Goal: Obtain resource: Obtain resource

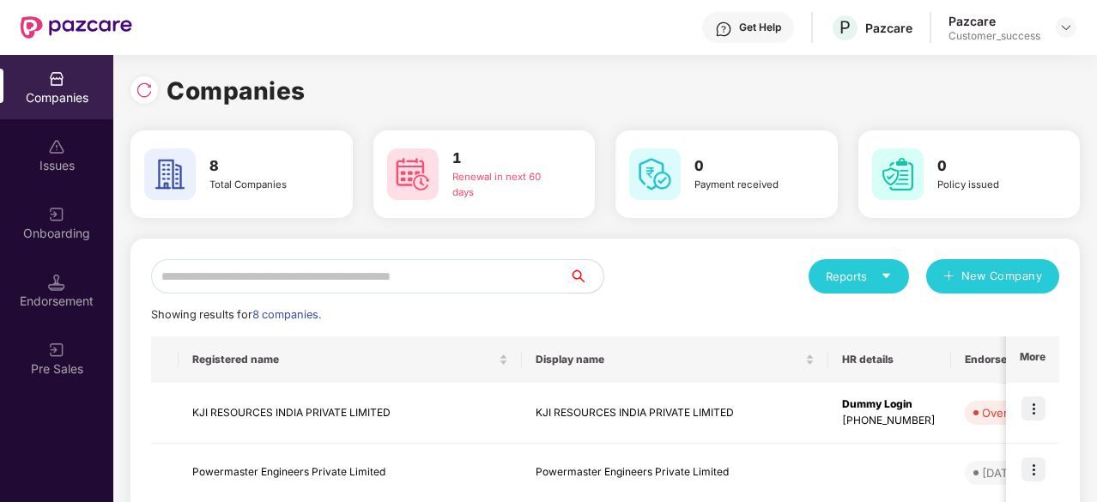
scroll to position [263, 0]
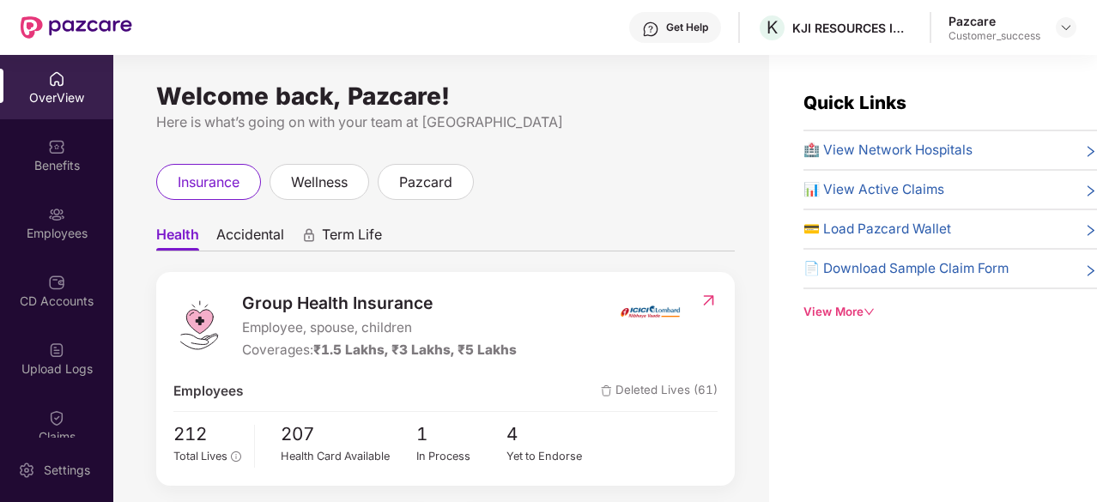
scroll to position [560, 0]
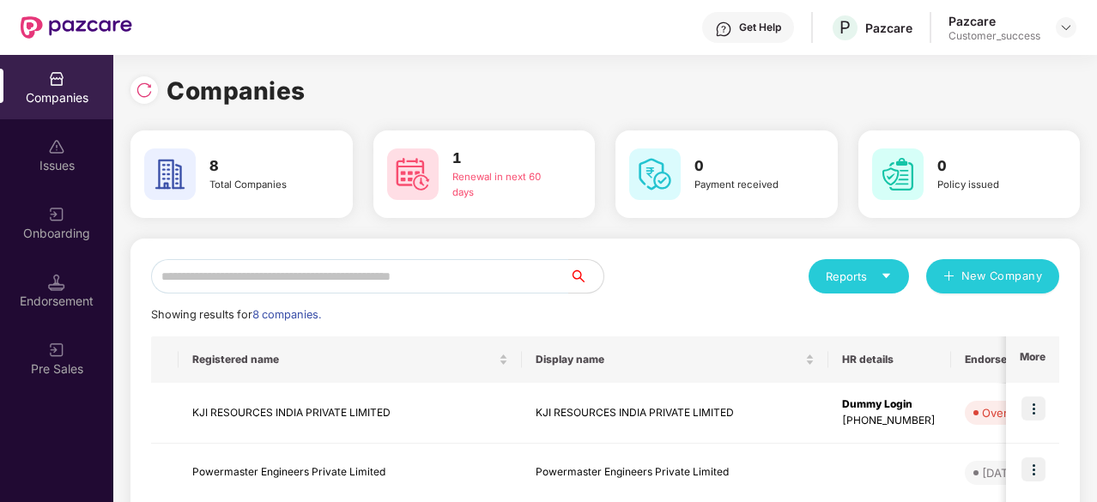
scroll to position [458, 0]
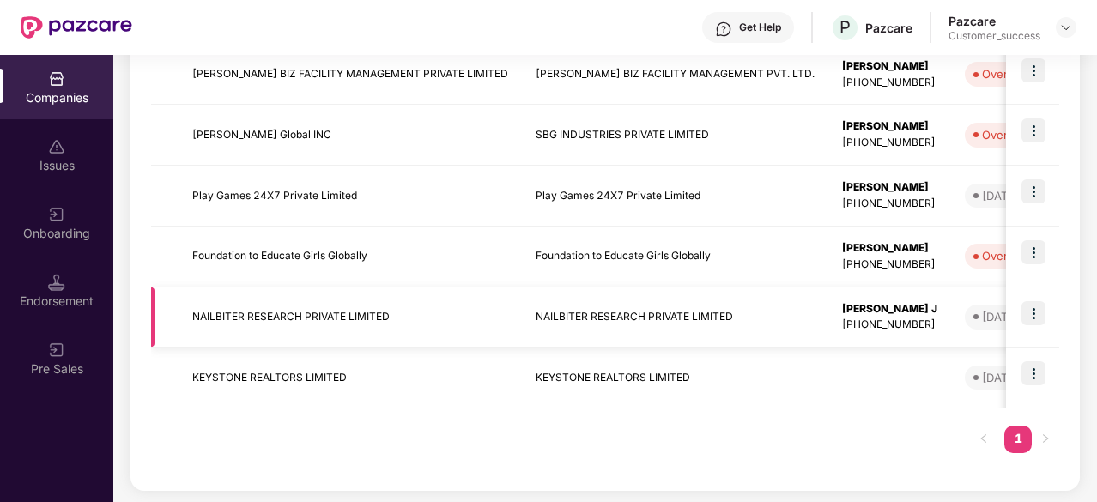
click at [175, 313] on td at bounding box center [164, 318] width 27 height 61
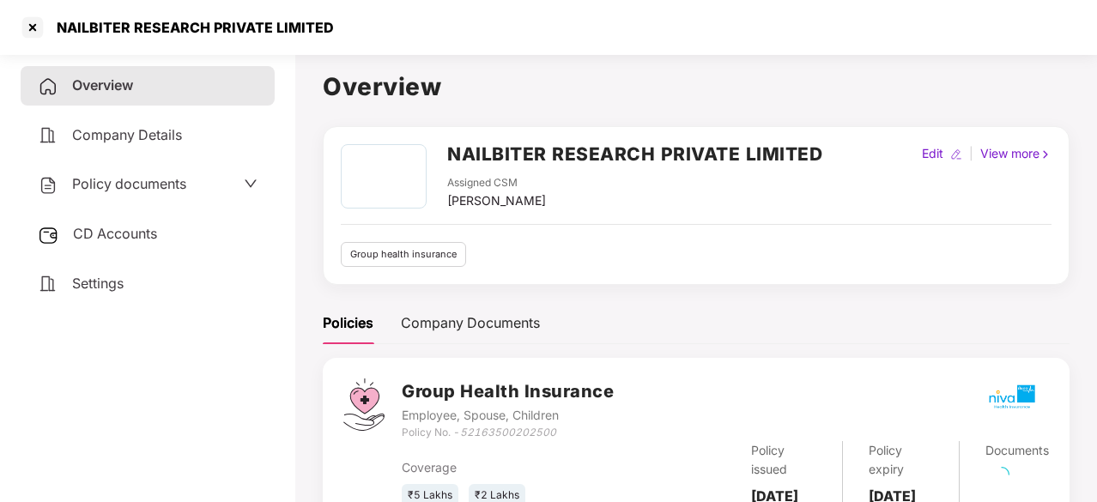
click at [133, 185] on span "Policy documents" at bounding box center [129, 183] width 114 height 17
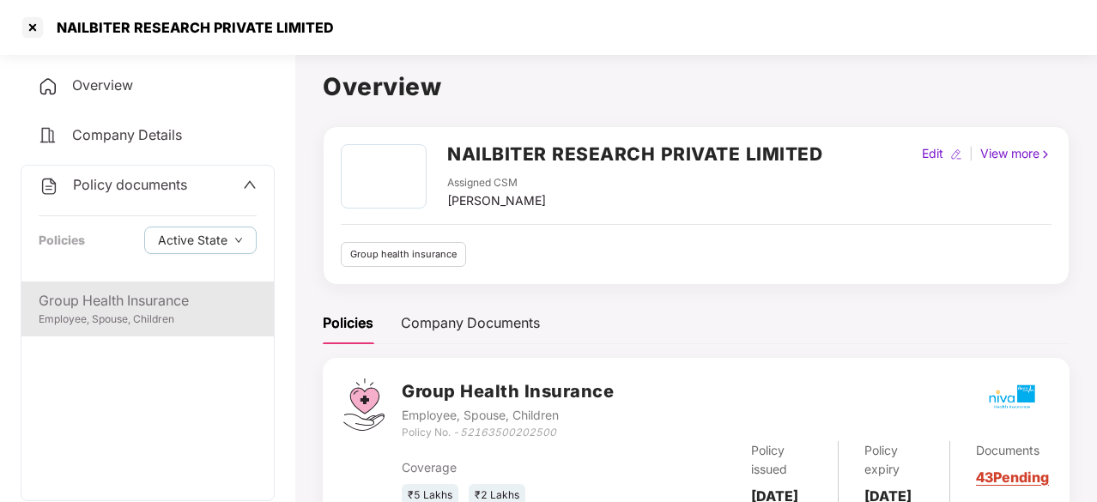
click at [146, 288] on div "Group Health Insurance Employee, Spouse, Children" at bounding box center [147, 309] width 252 height 55
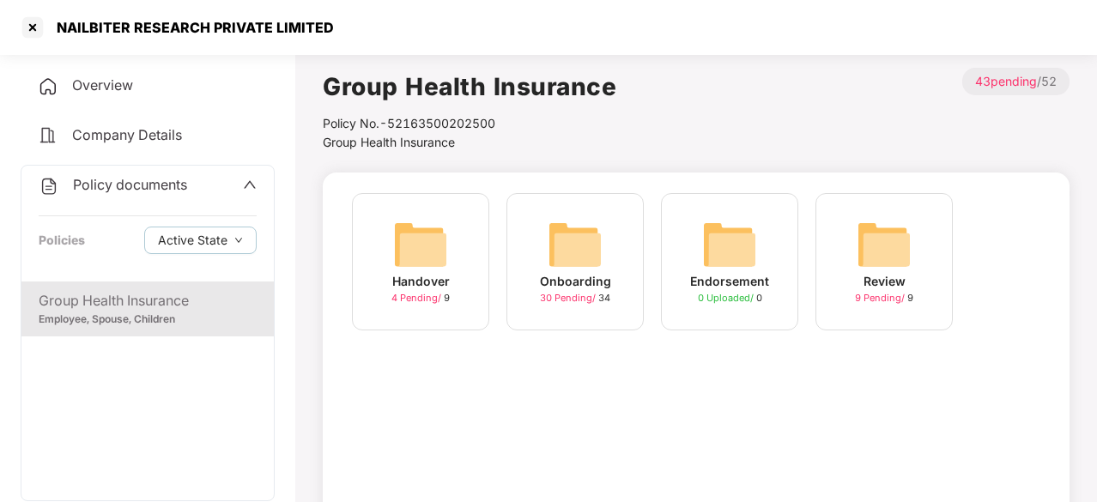
click at [570, 270] on img at bounding box center [575, 244] width 55 height 55
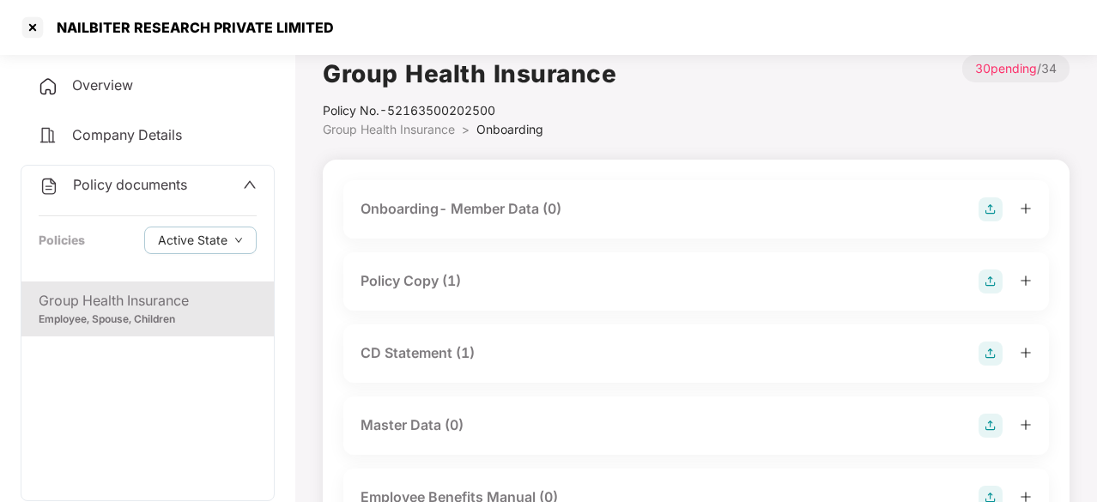
scroll to position [0, 0]
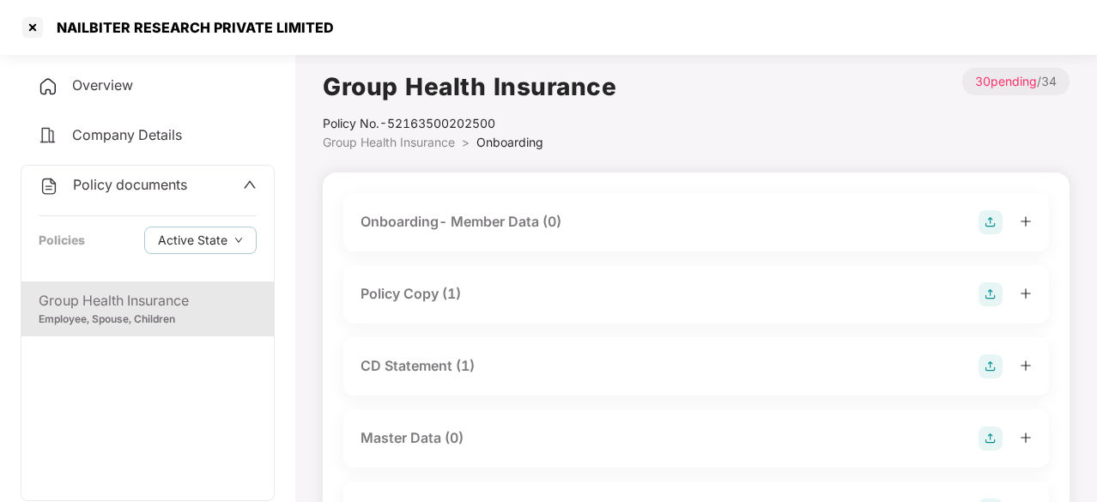
click at [407, 146] on span "Group Health Insurance" at bounding box center [389, 142] width 132 height 15
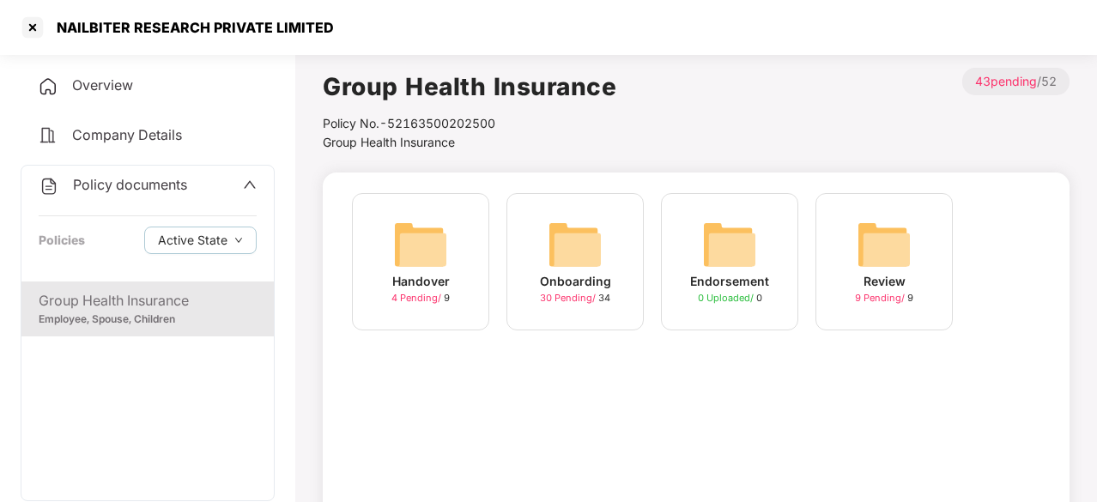
click at [425, 273] on div "Handover" at bounding box center [421, 281] width 58 height 19
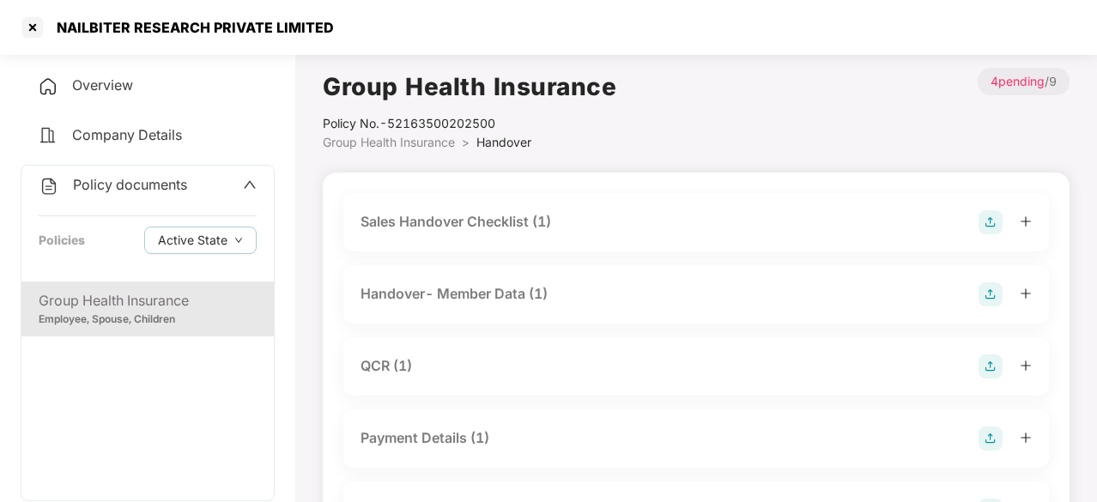
click at [549, 215] on div "Sales Handover Checklist (1)" at bounding box center [455, 221] width 191 height 21
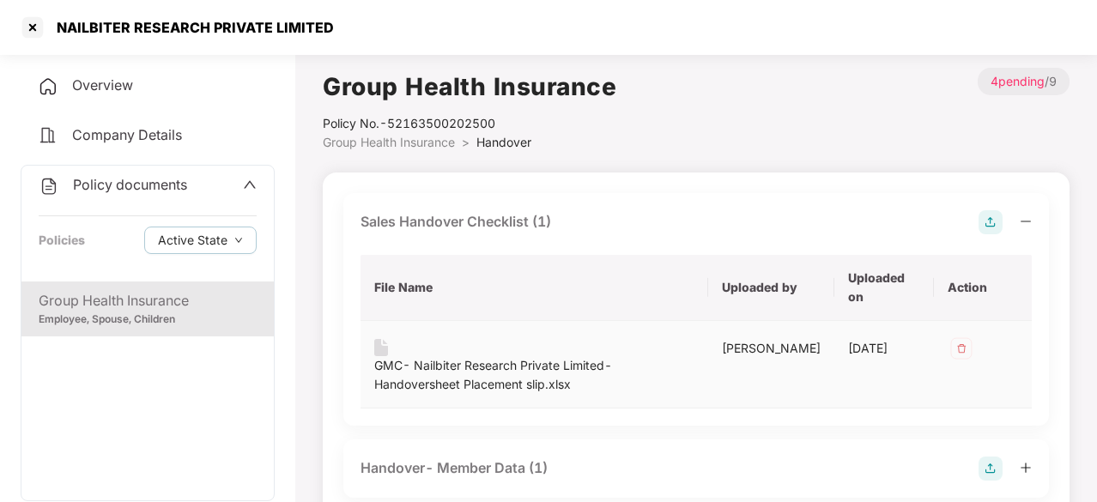
click at [489, 366] on div "GMC- Nailbiter Research Private Limited-Handoversheet Placement slip.xlsx" at bounding box center [534, 375] width 320 height 38
click at [31, 21] on div at bounding box center [32, 27] width 27 height 27
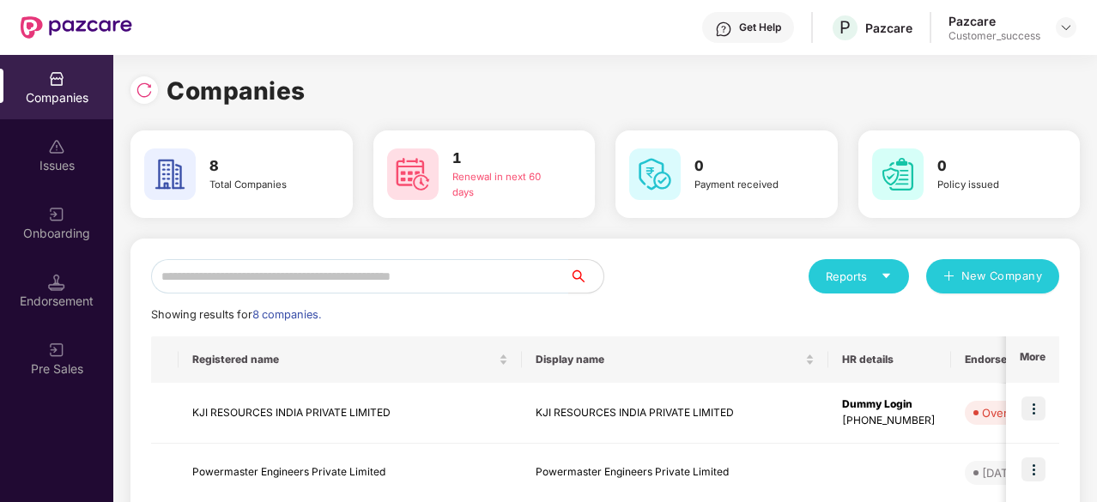
scroll to position [458, 0]
